Goal: Find specific page/section: Find specific page/section

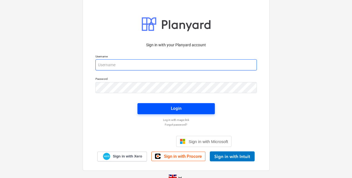
type input "[PERSON_NAME][EMAIL_ADDRESS][DOMAIN_NAME]"
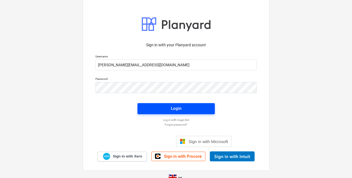
click at [162, 109] on span "Login" at bounding box center [176, 108] width 64 height 7
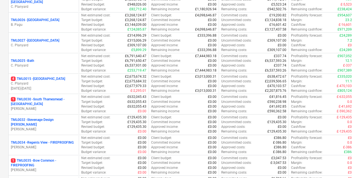
scroll to position [632, 0]
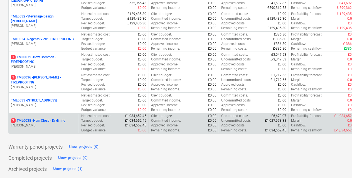
click at [45, 120] on p "7 TML0038 - Ham Close - Drylining" at bounding box center [38, 121] width 54 height 5
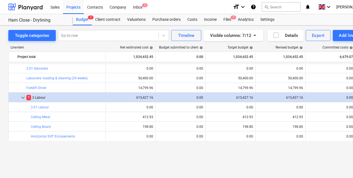
scroll to position [1640, 0]
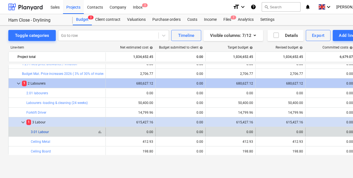
click at [43, 134] on link "3.01 Labour" at bounding box center [40, 132] width 18 height 4
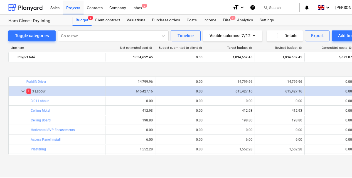
scroll to position [1699, 0]
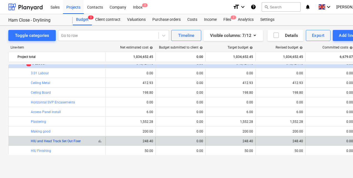
click at [69, 141] on link "HIU and Head Track Set Out Fixer" at bounding box center [56, 142] width 50 height 4
